Goal: Information Seeking & Learning: Learn about a topic

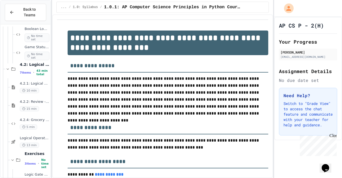
scroll to position [1422, 0]
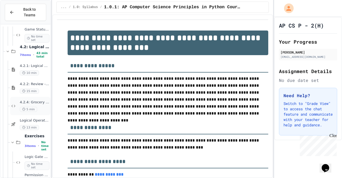
click at [33, 107] on span "5 min" at bounding box center [28, 109] width 17 height 5
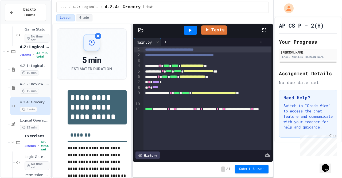
click at [31, 82] on span "4.2.2: Review - Logical Operators" at bounding box center [35, 84] width 30 height 5
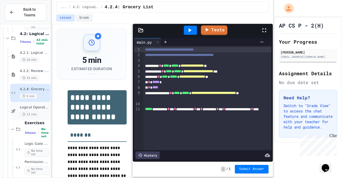
scroll to position [1437, 0]
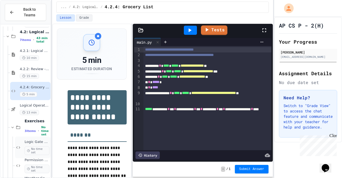
click at [31, 146] on span "No time set" at bounding box center [37, 150] width 25 height 9
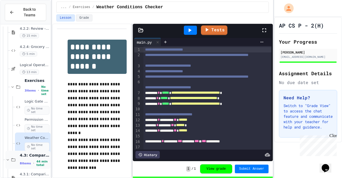
click at [32, 159] on div "8 items • 44 min total" at bounding box center [35, 162] width 30 height 7
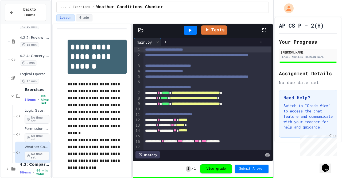
scroll to position [1462, 0]
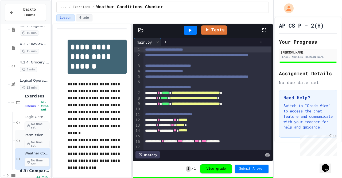
click at [30, 139] on span "No time set" at bounding box center [37, 143] width 25 height 9
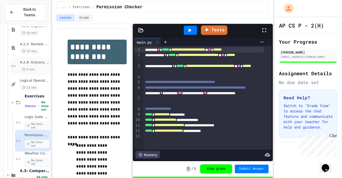
click at [26, 57] on div "4.2.4: Grocery List 5 min" at bounding box center [30, 66] width 40 height 18
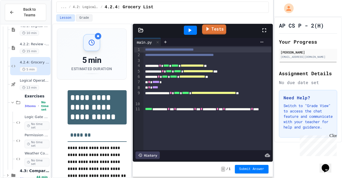
click at [206, 34] on link "Tests" at bounding box center [214, 29] width 24 height 10
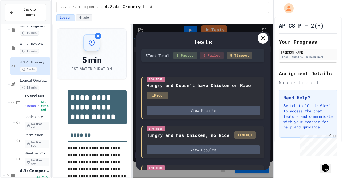
click at [258, 38] on div at bounding box center [262, 38] width 11 height 11
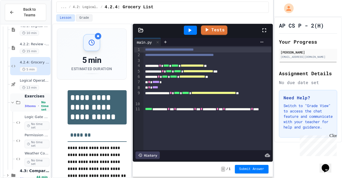
scroll to position [1468, 0]
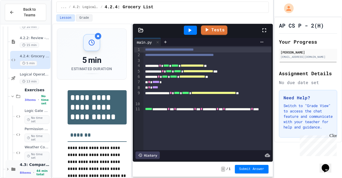
click at [33, 162] on span "4.3: Comparison Operators" at bounding box center [35, 164] width 30 height 5
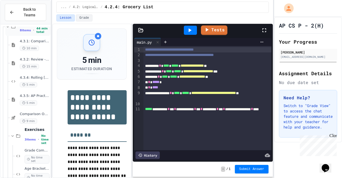
scroll to position [1611, 0]
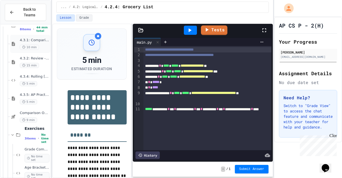
click at [33, 45] on span "10 min" at bounding box center [29, 47] width 19 height 5
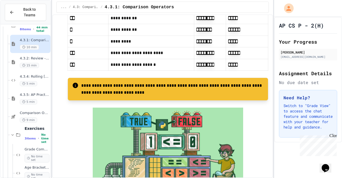
scroll to position [567, 0]
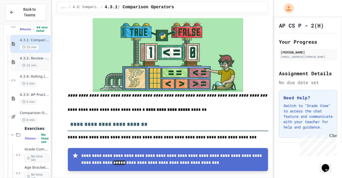
click at [33, 63] on span "15 min" at bounding box center [29, 65] width 19 height 5
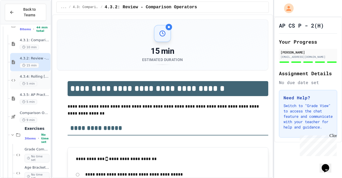
click at [35, 81] on span "5 min" at bounding box center [28, 83] width 17 height 5
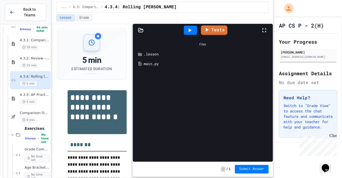
click at [148, 62] on div "main.py" at bounding box center [207, 63] width 126 height 5
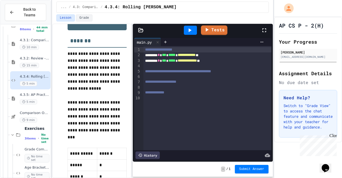
scroll to position [103, 0]
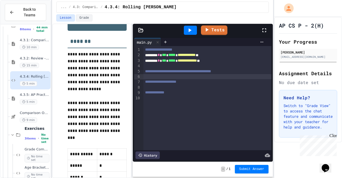
click at [157, 76] on div at bounding box center [207, 76] width 128 height 5
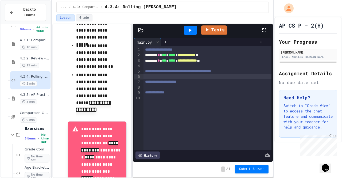
scroll to position [449, 0]
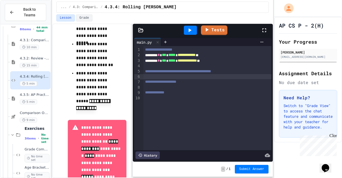
click at [159, 102] on div "**********" at bounding box center [207, 98] width 128 height 104
click at [192, 76] on div at bounding box center [207, 76] width 128 height 5
